Goal: Use online tool/utility: Utilize a website feature to perform a specific function

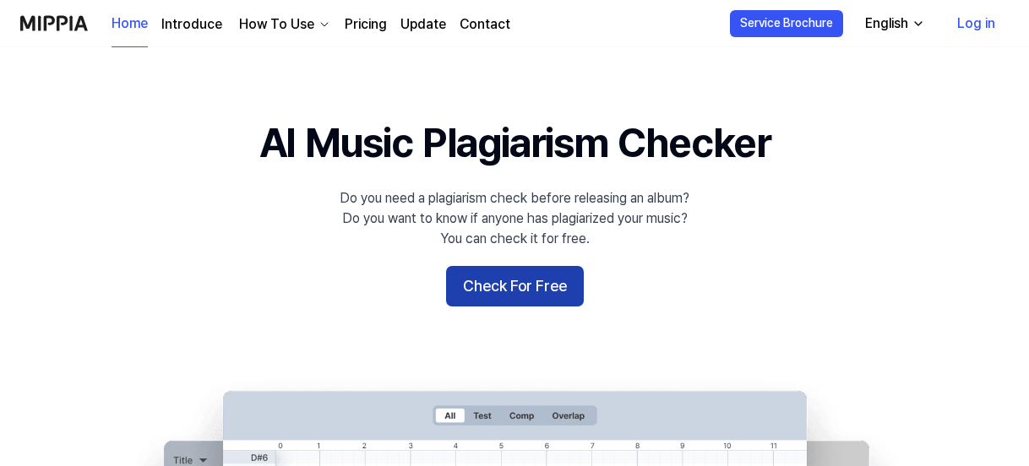
click at [503, 280] on button "Check For Free" at bounding box center [515, 286] width 138 height 41
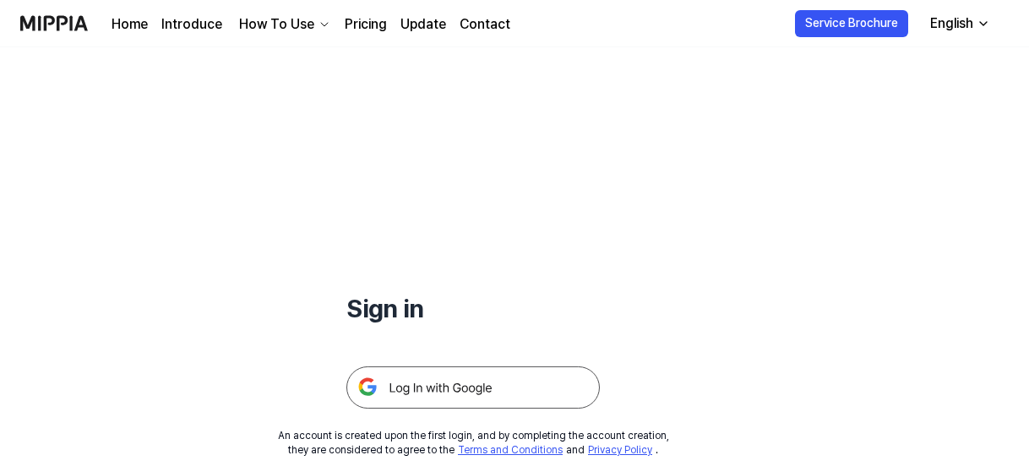
scroll to position [162, 0]
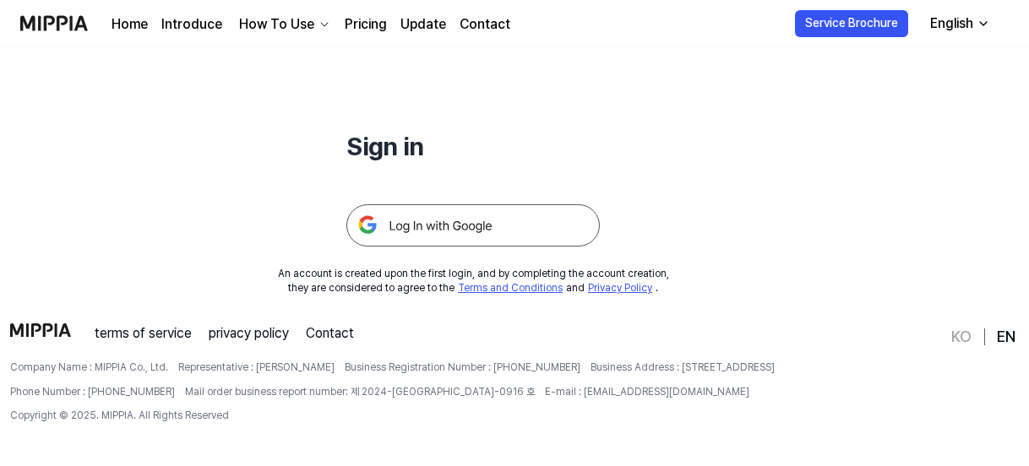
click at [509, 229] on img at bounding box center [472, 225] width 253 height 42
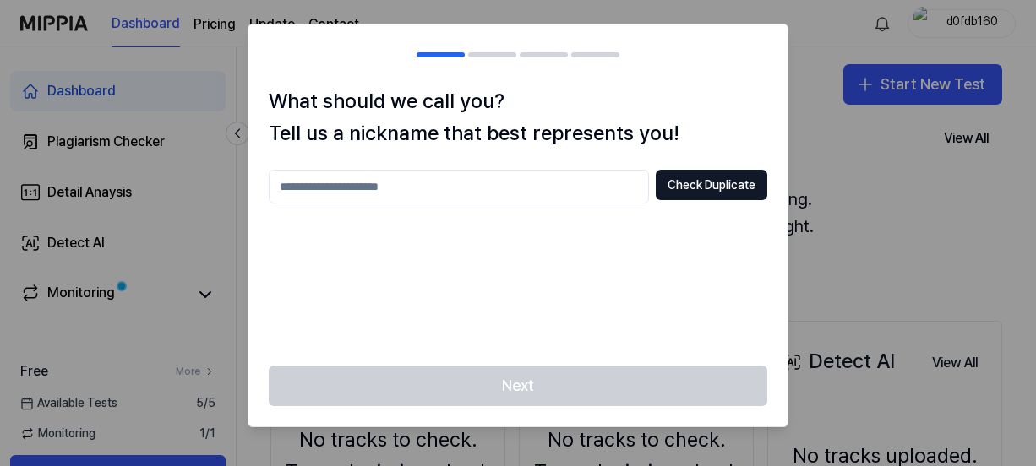
click at [511, 180] on input "text" at bounding box center [459, 187] width 380 height 34
type input "*****"
click at [739, 189] on button "Check Duplicate" at bounding box center [712, 185] width 112 height 30
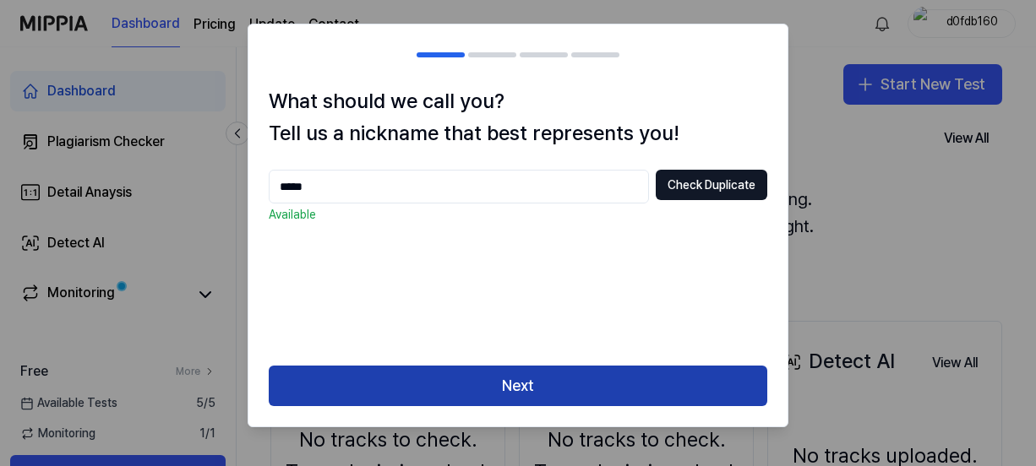
click at [627, 391] on button "Next" at bounding box center [518, 386] width 498 height 41
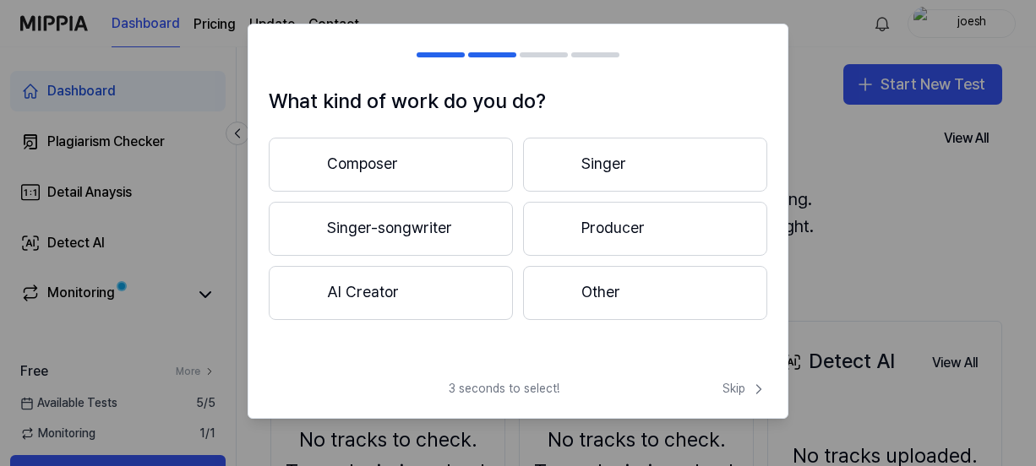
click at [649, 296] on button "Other" at bounding box center [645, 293] width 244 height 54
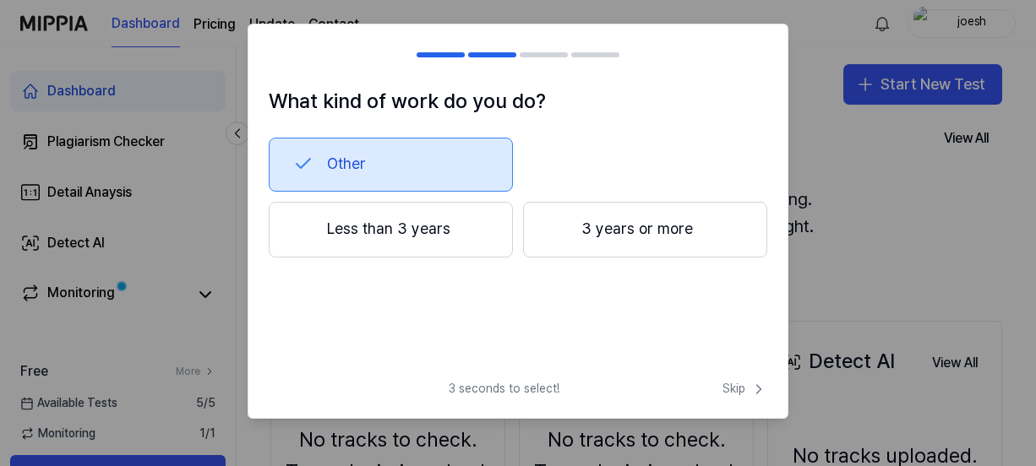
click at [630, 241] on button "3 years or more" at bounding box center [645, 230] width 244 height 56
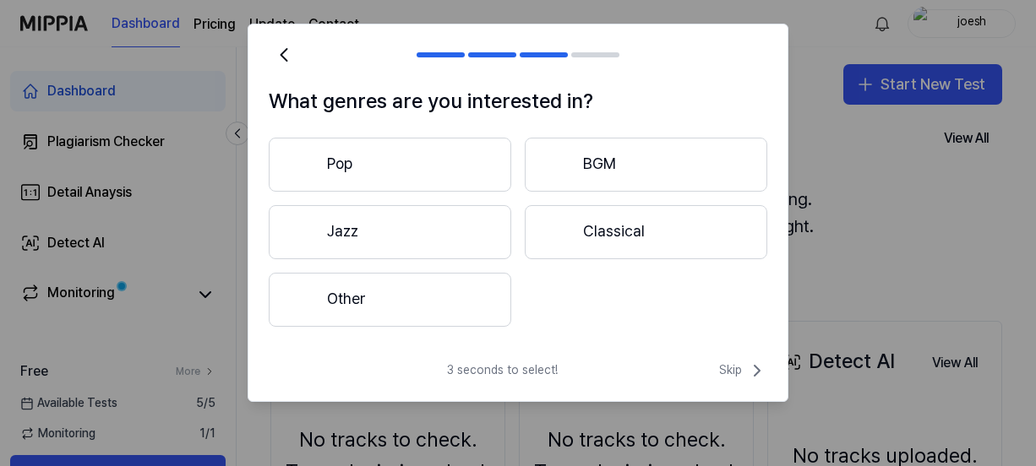
click at [490, 291] on button "Other" at bounding box center [390, 300] width 242 height 54
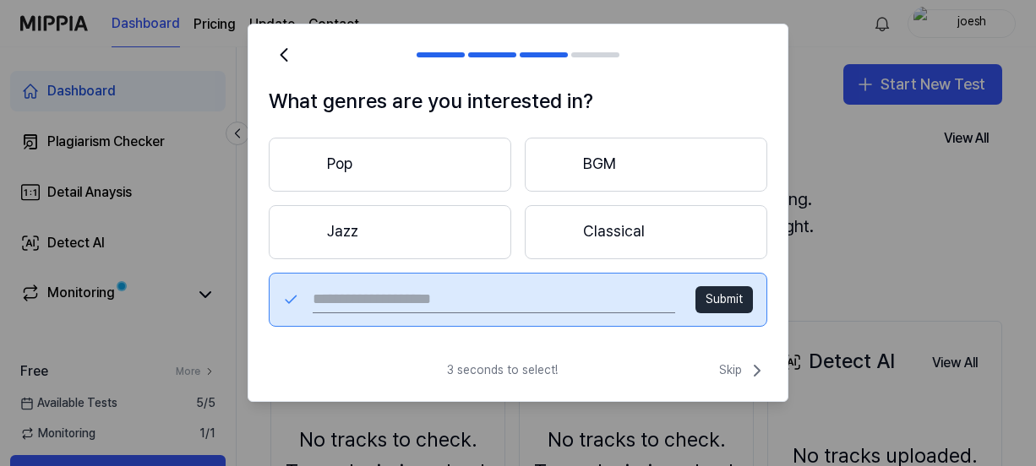
click at [718, 303] on button "Submit" at bounding box center [723, 299] width 57 height 27
click at [513, 305] on input "text" at bounding box center [494, 299] width 362 height 27
type input "*****"
click at [715, 290] on button "Submit" at bounding box center [723, 299] width 57 height 27
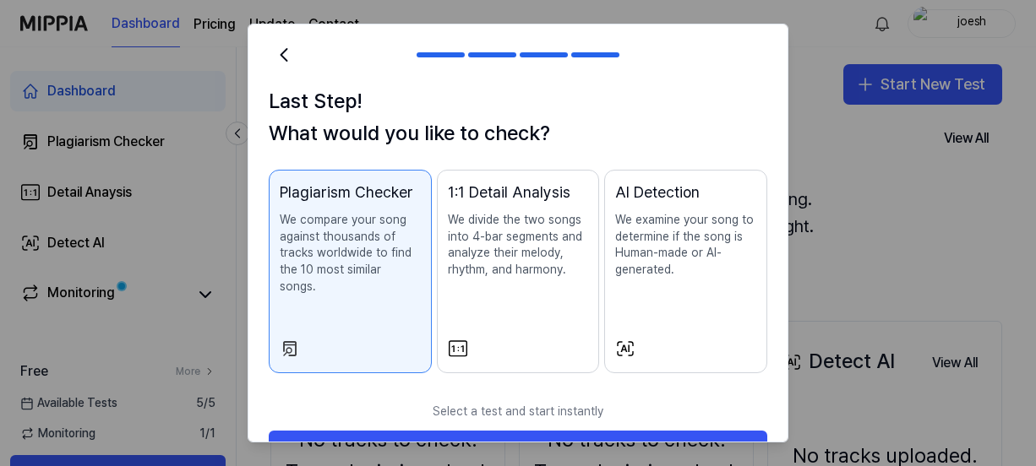
scroll to position [31, 0]
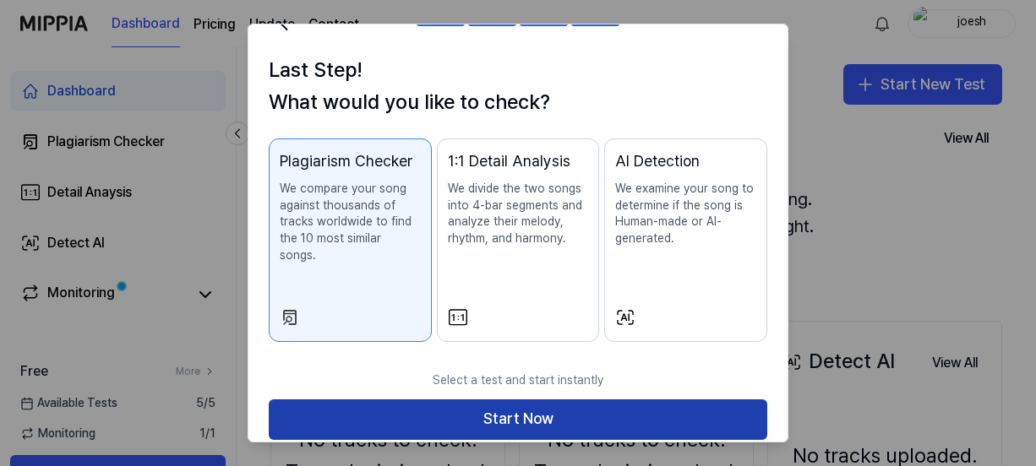
click at [435, 403] on button "Start Now" at bounding box center [518, 420] width 498 height 41
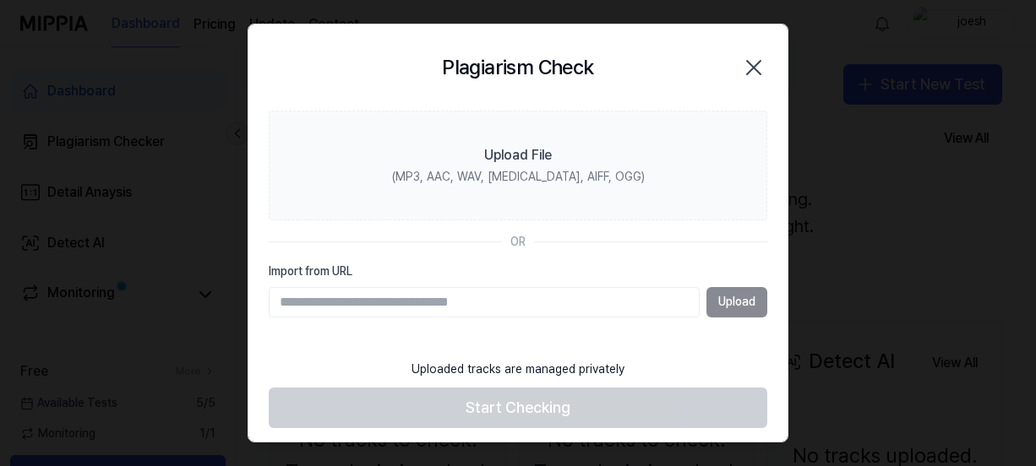
scroll to position [0, 0]
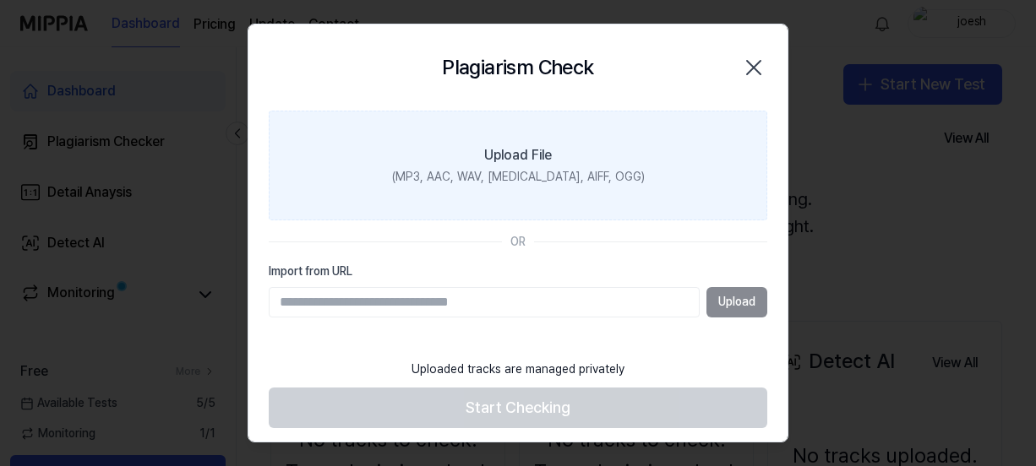
click at [534, 150] on div "Upload File" at bounding box center [518, 155] width 68 height 20
click at [0, 0] on input "Upload File (MP3, AAC, WAV, [MEDICAL_DATA], AIFF, OGG)" at bounding box center [0, 0] width 0 height 0
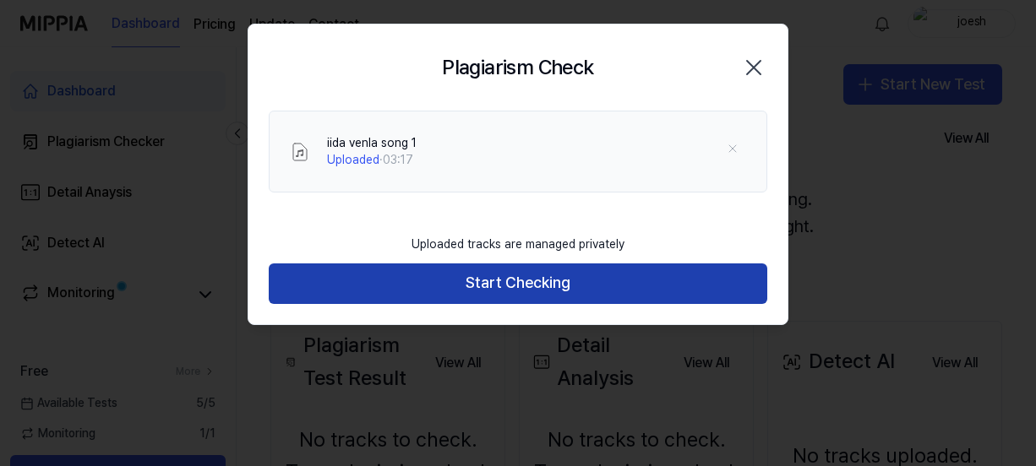
click at [531, 291] on button "Start Checking" at bounding box center [518, 284] width 498 height 41
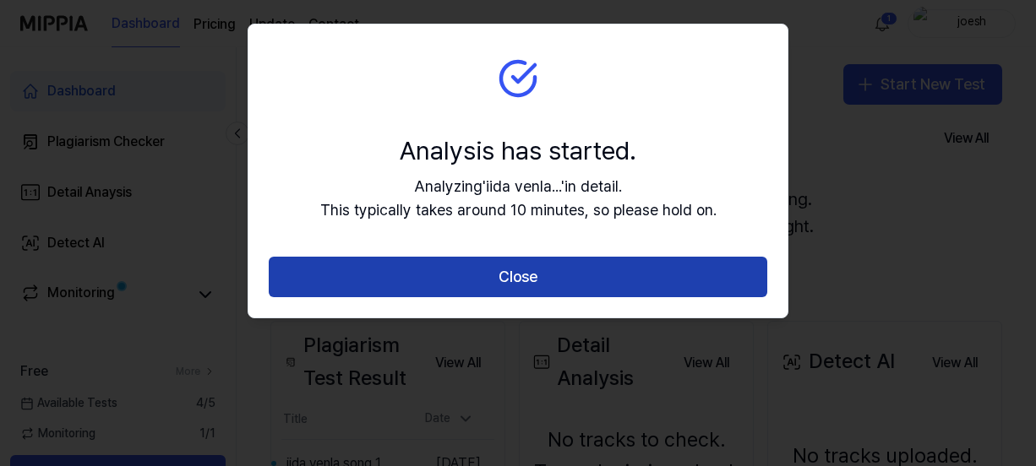
click at [623, 276] on button "Close" at bounding box center [518, 277] width 498 height 41
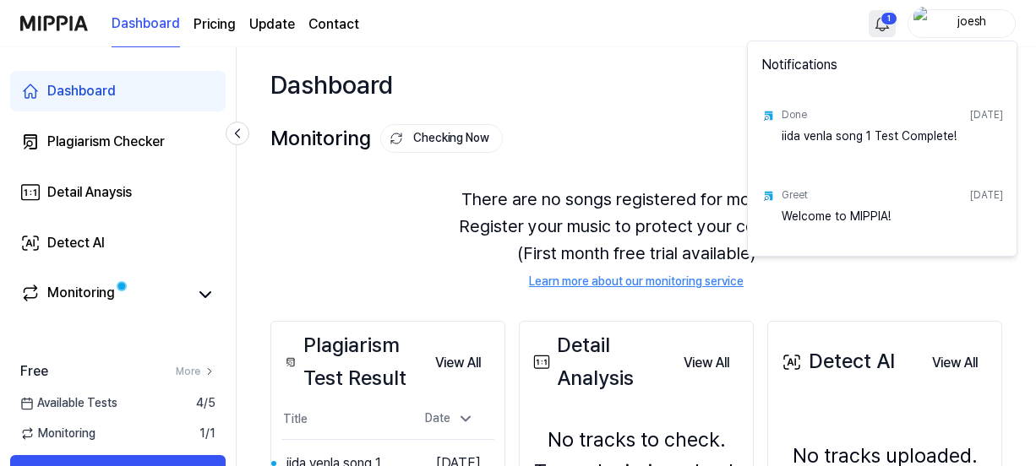
click at [884, 27] on html "Dashboard Pricing Update Contact 1 joesh Dashboard Plagiarism Checker Detail An…" at bounding box center [518, 233] width 1036 height 466
click at [716, 119] on html "Dashboard Pricing Update Contact joesh Dashboard Plagiarism Checker Detail Anay…" at bounding box center [518, 233] width 1036 height 466
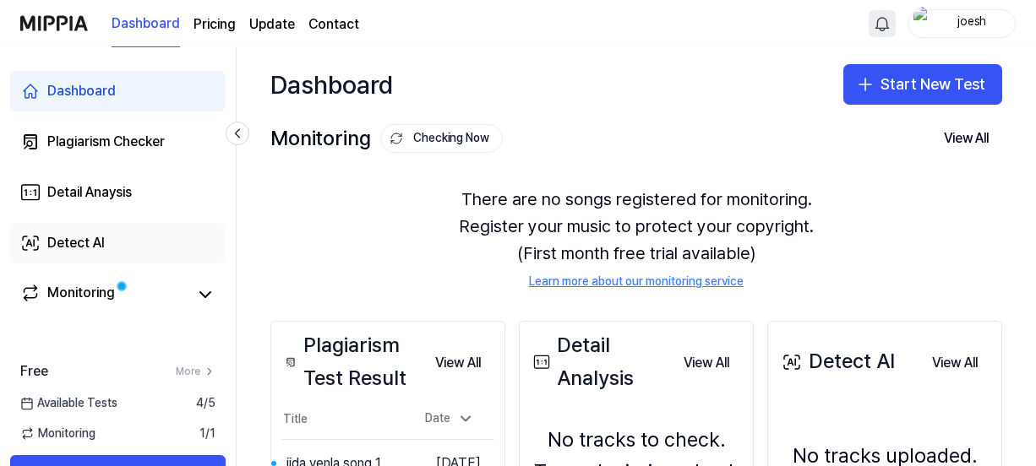
click at [132, 246] on link "Detect AI" at bounding box center [117, 243] width 215 height 41
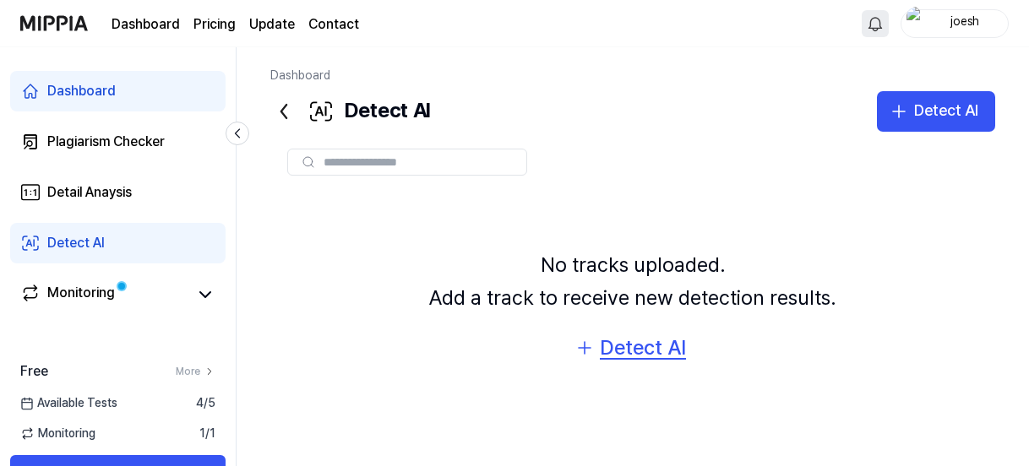
click at [636, 339] on div "Detect AI" at bounding box center [643, 348] width 86 height 32
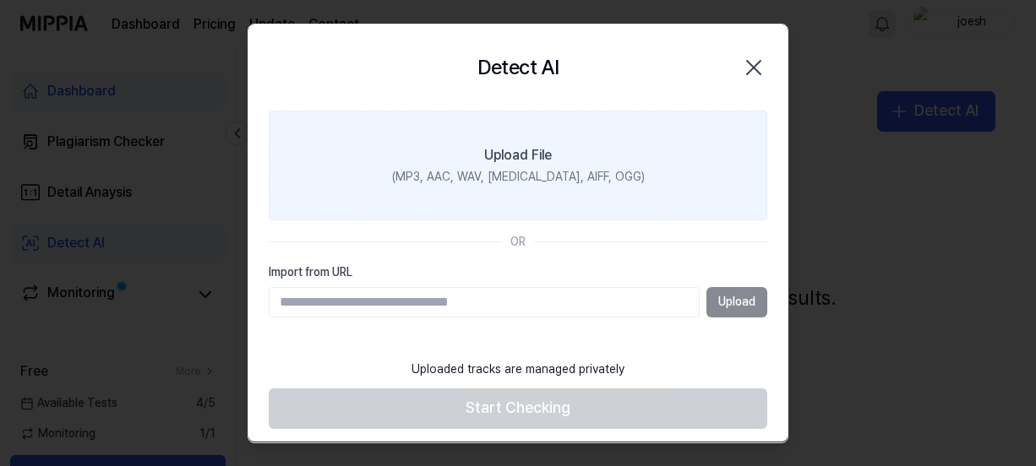
click at [498, 163] on div "Upload File" at bounding box center [518, 155] width 68 height 20
click at [0, 0] on input "Upload File (MP3, AAC, WAV, [MEDICAL_DATA], AIFF, OGG)" at bounding box center [0, 0] width 0 height 0
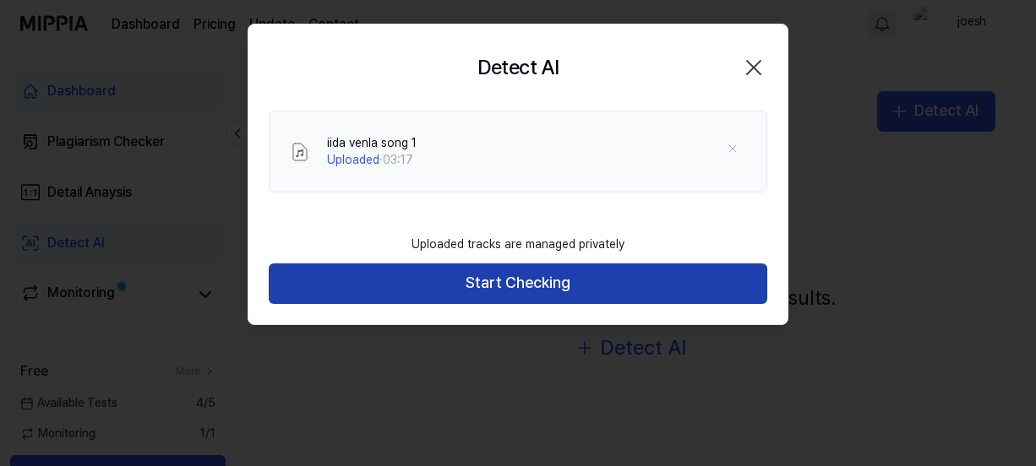
click at [504, 282] on button "Start Checking" at bounding box center [518, 284] width 498 height 41
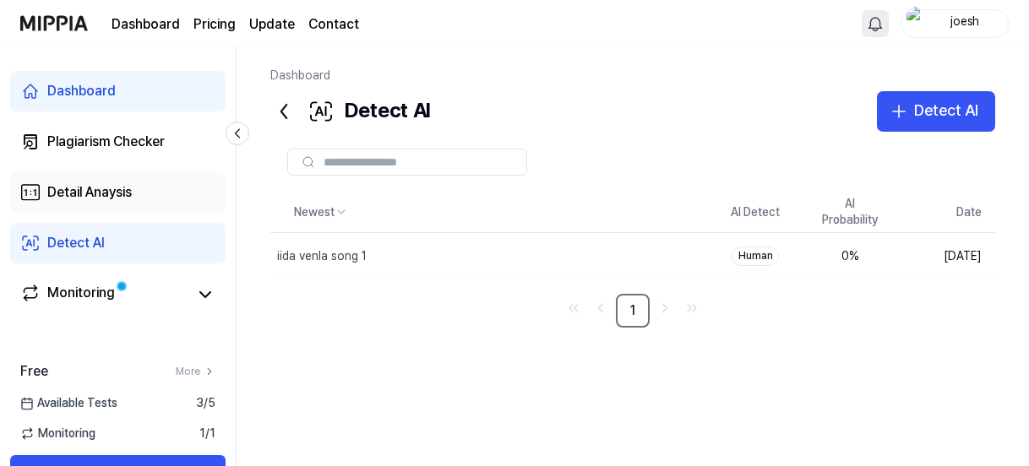
click at [109, 196] on div "Detail Anaysis" at bounding box center [89, 192] width 84 height 20
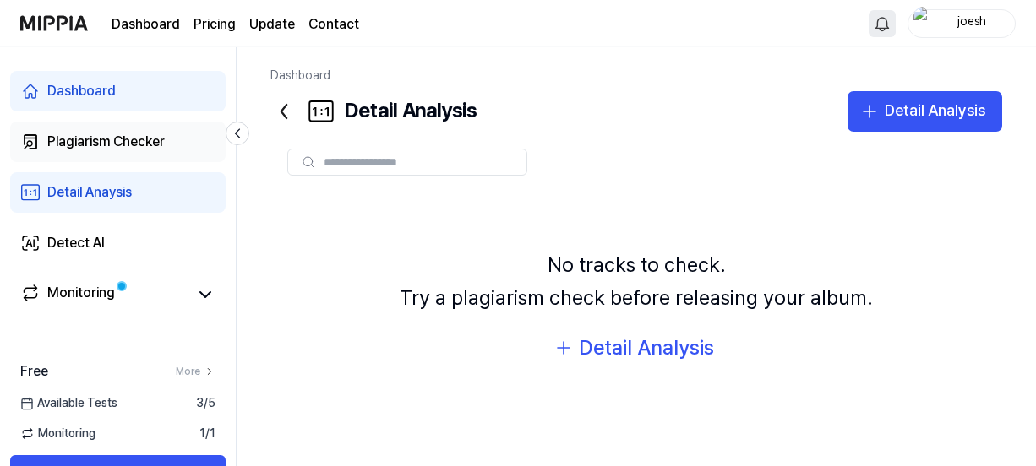
click at [172, 146] on link "Plagiarism Checker" at bounding box center [117, 142] width 215 height 41
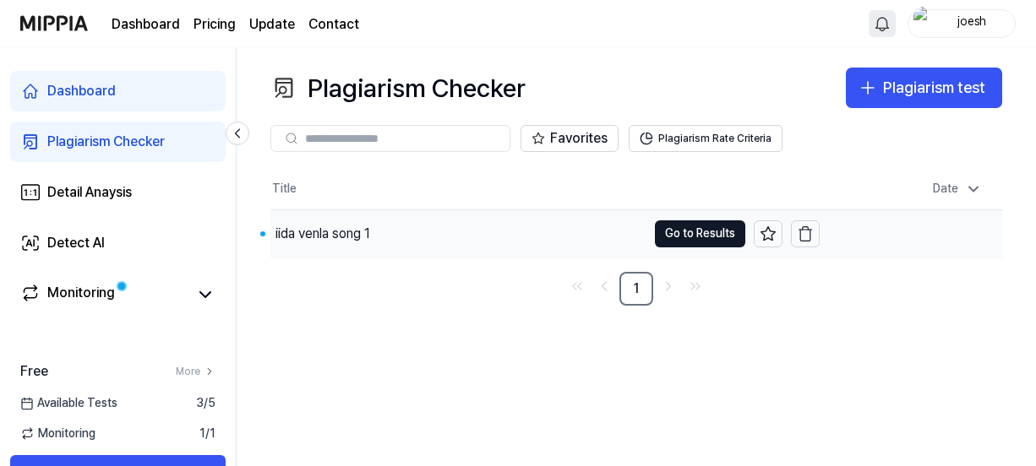
click at [388, 234] on div "iida venla song 1" at bounding box center [458, 233] width 376 height 47
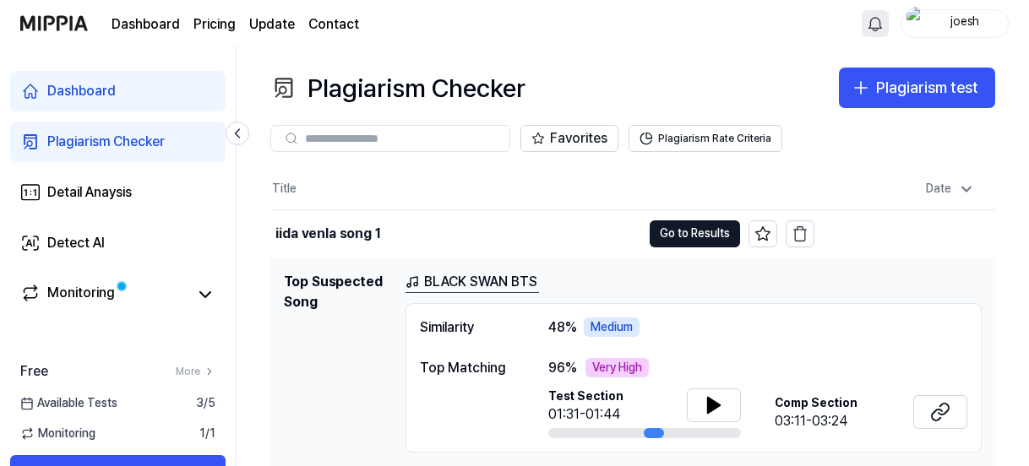
scroll to position [46, 0]
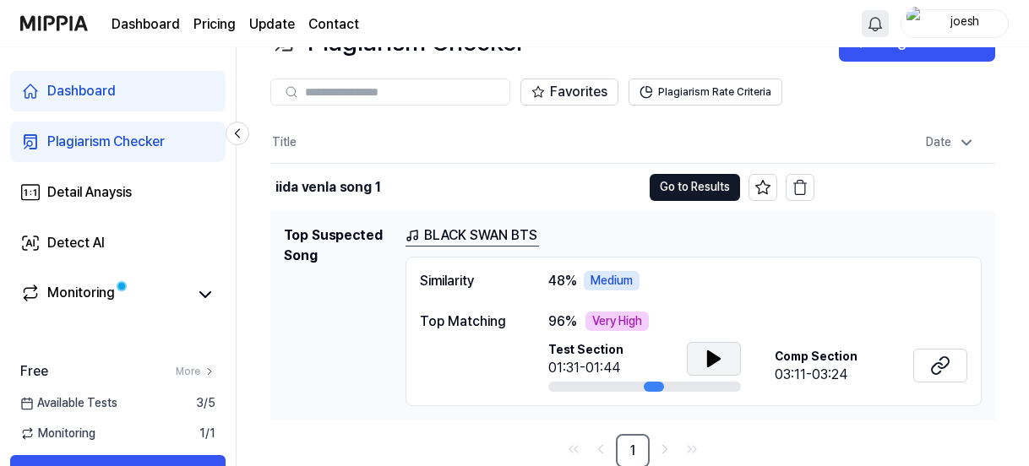
click at [725, 354] on button at bounding box center [714, 359] width 54 height 34
click at [722, 354] on icon at bounding box center [714, 359] width 20 height 20
click at [482, 232] on link "BLACK SWAN BTS" at bounding box center [471, 236] width 133 height 21
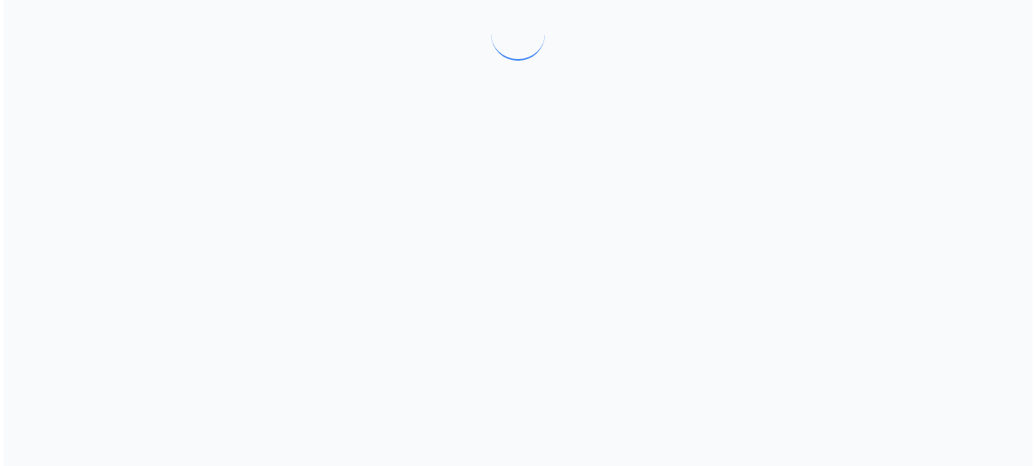
scroll to position [0, 0]
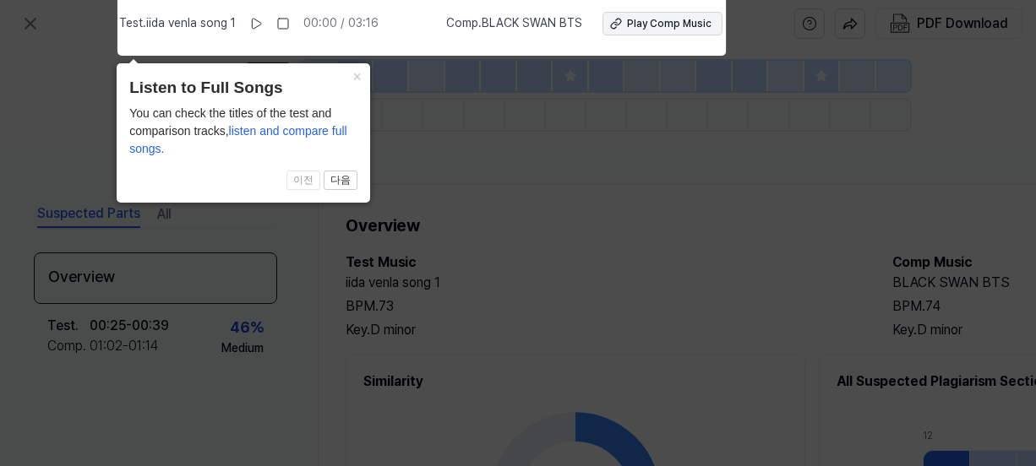
click at [672, 21] on div "Play Comp Music" at bounding box center [669, 24] width 84 height 14
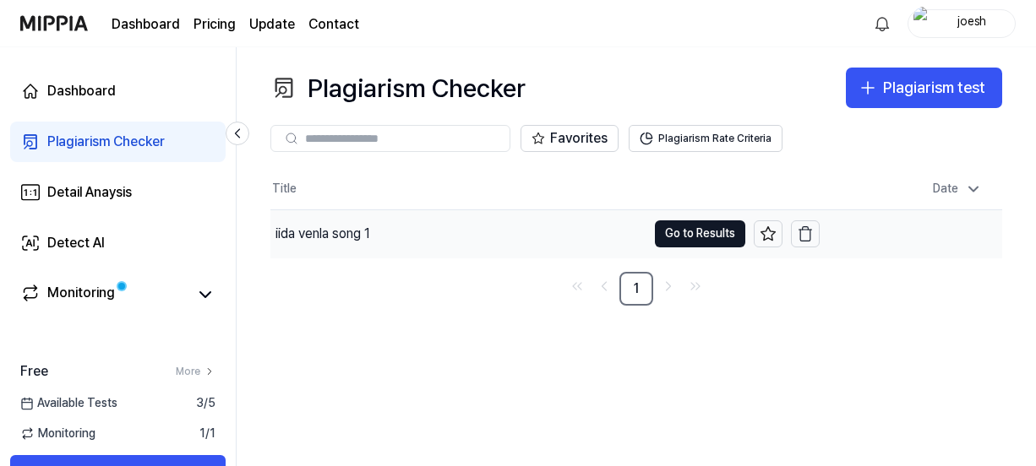
click at [366, 239] on div "iida venla song 1" at bounding box center [322, 234] width 95 height 20
